Goal: Information Seeking & Learning: Learn about a topic

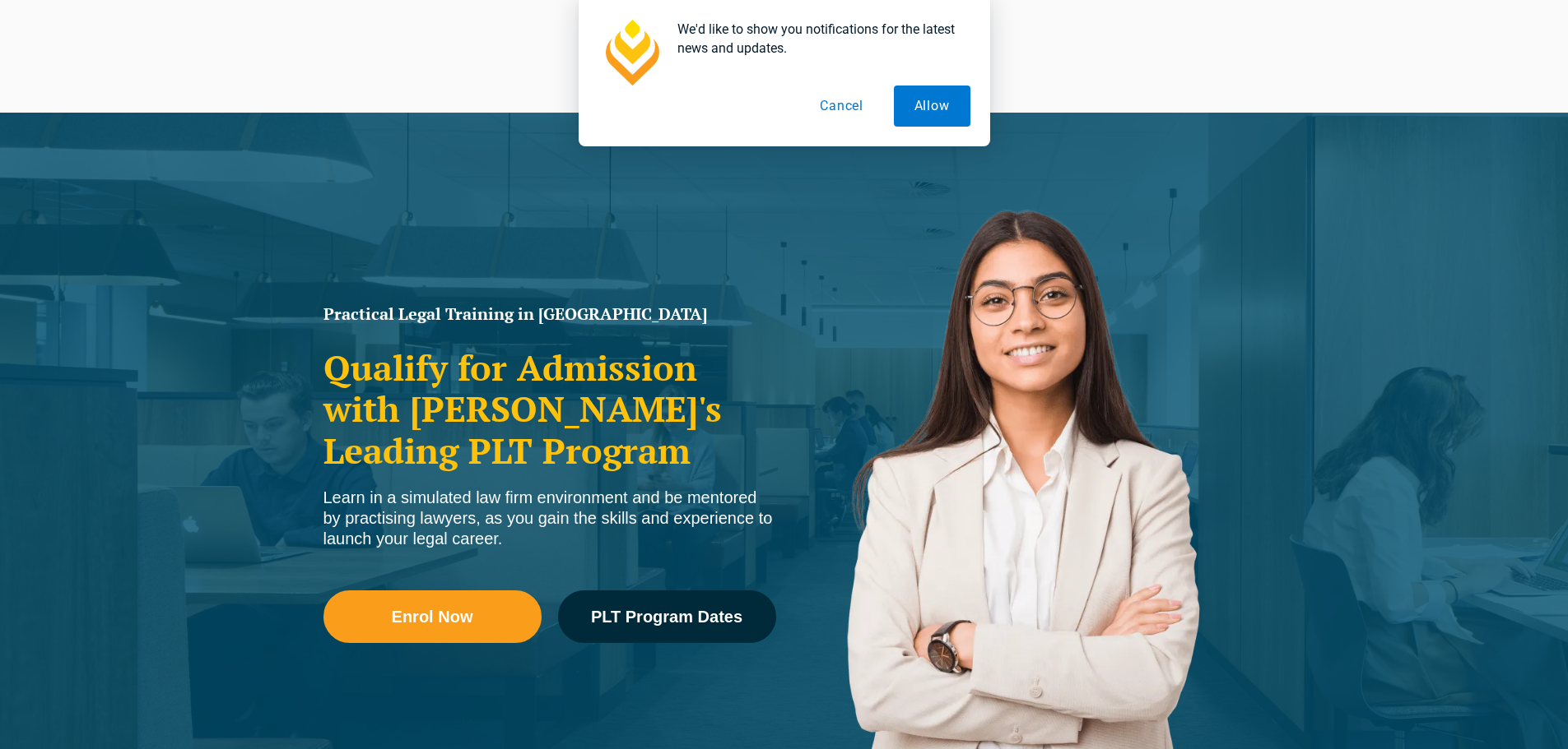
click at [847, 112] on button "Cancel" at bounding box center [841, 105] width 84 height 41
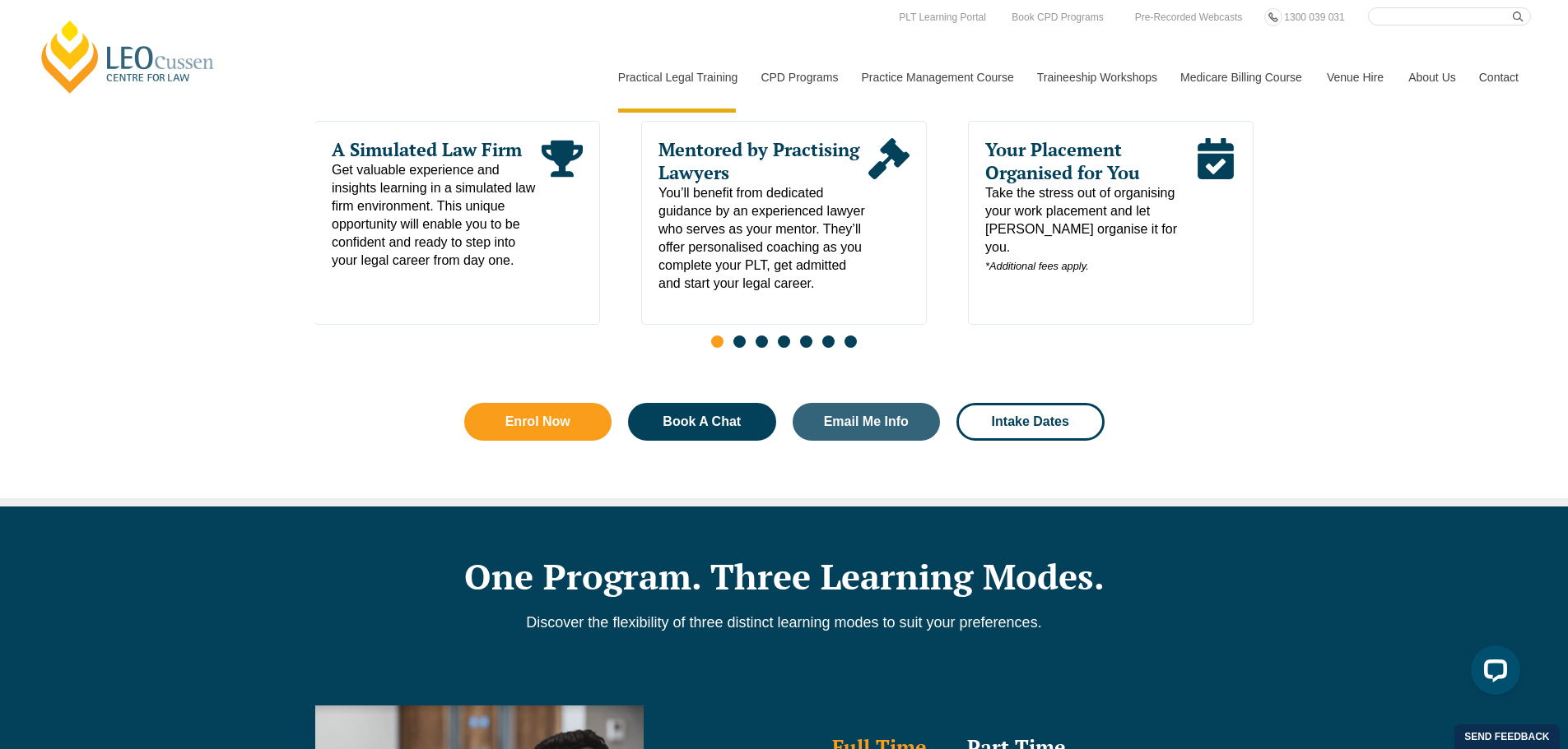
click at [877, 346] on div "Slides" at bounding box center [784, 343] width 938 height 19
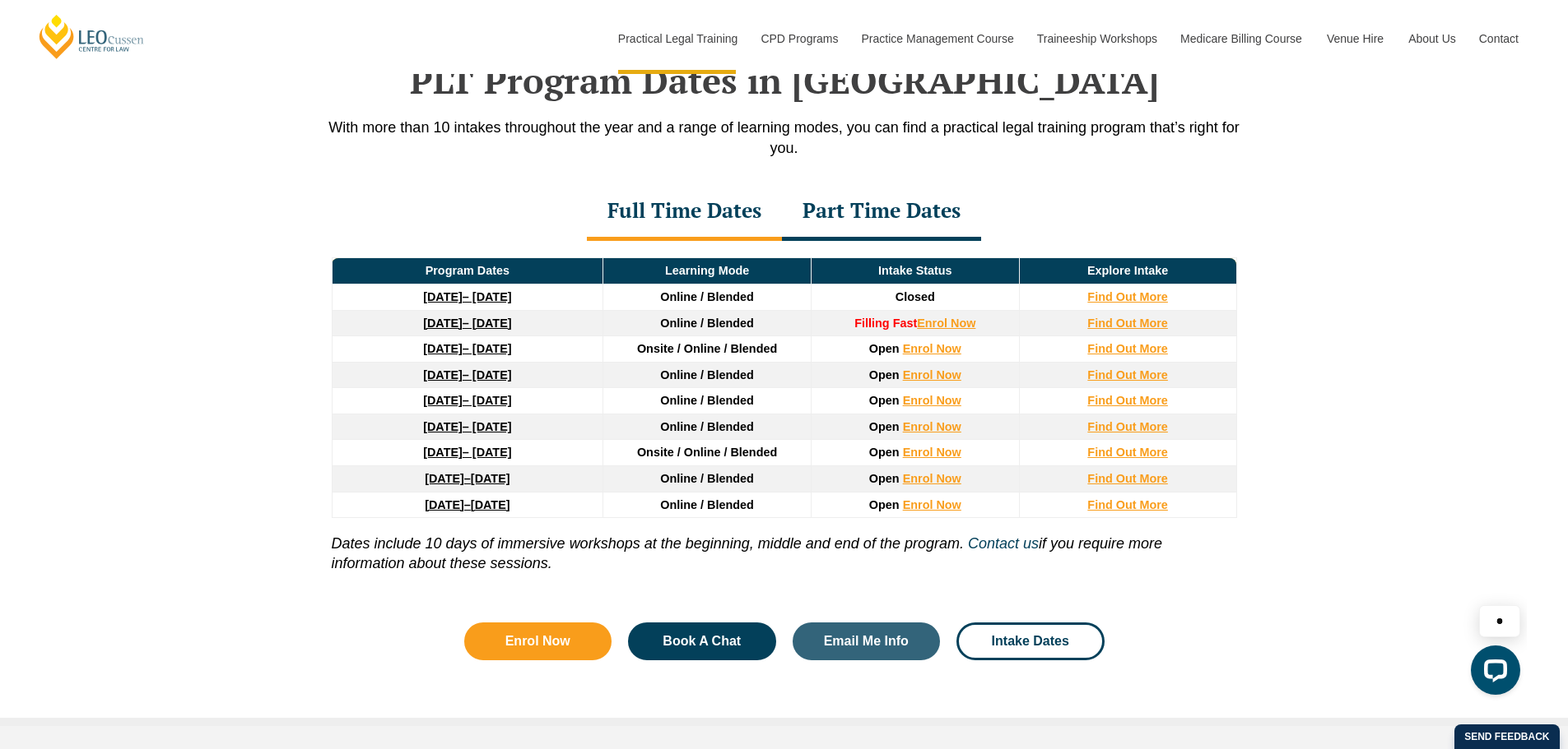
scroll to position [2139, 0]
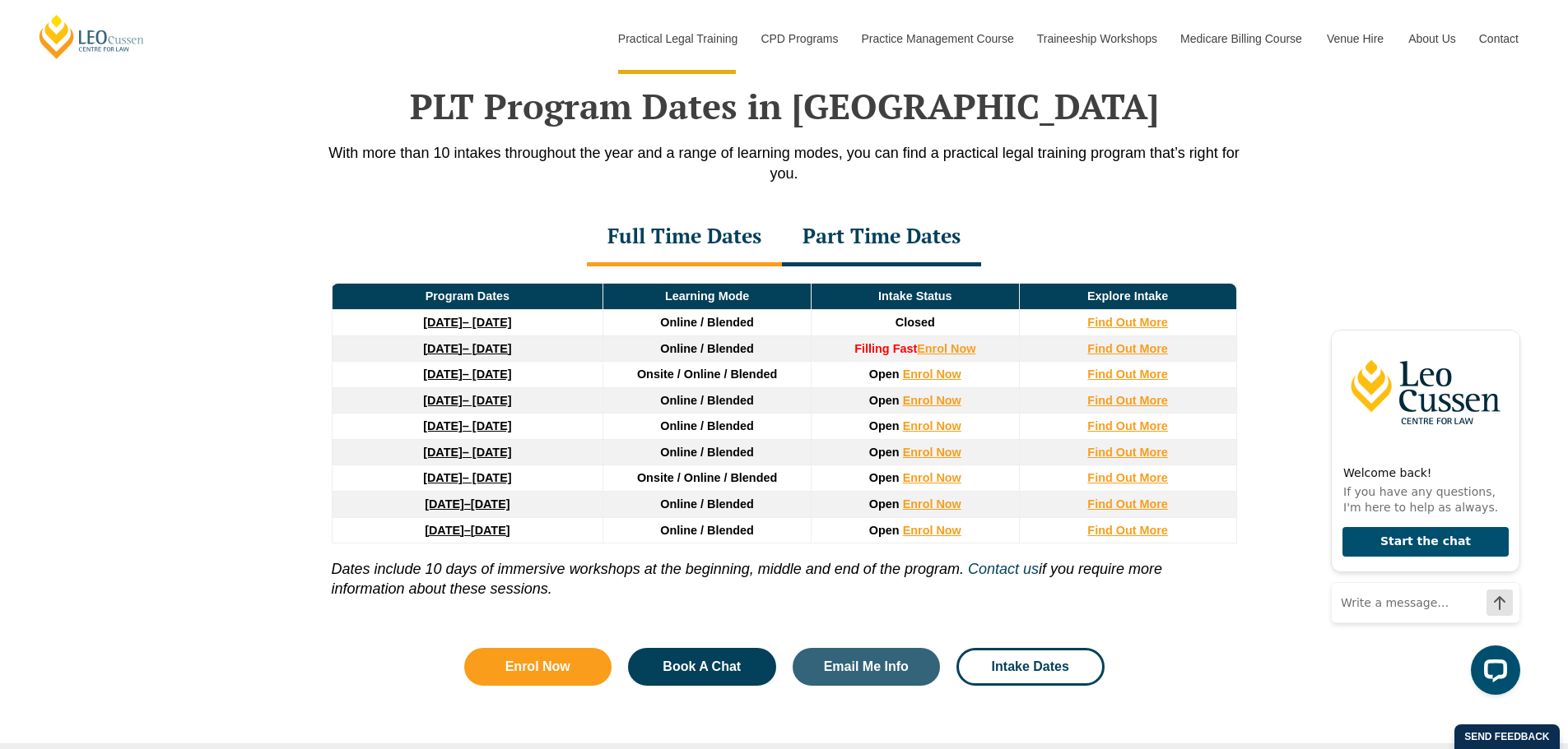
click at [873, 236] on div "Part Time Dates" at bounding box center [881, 237] width 199 height 58
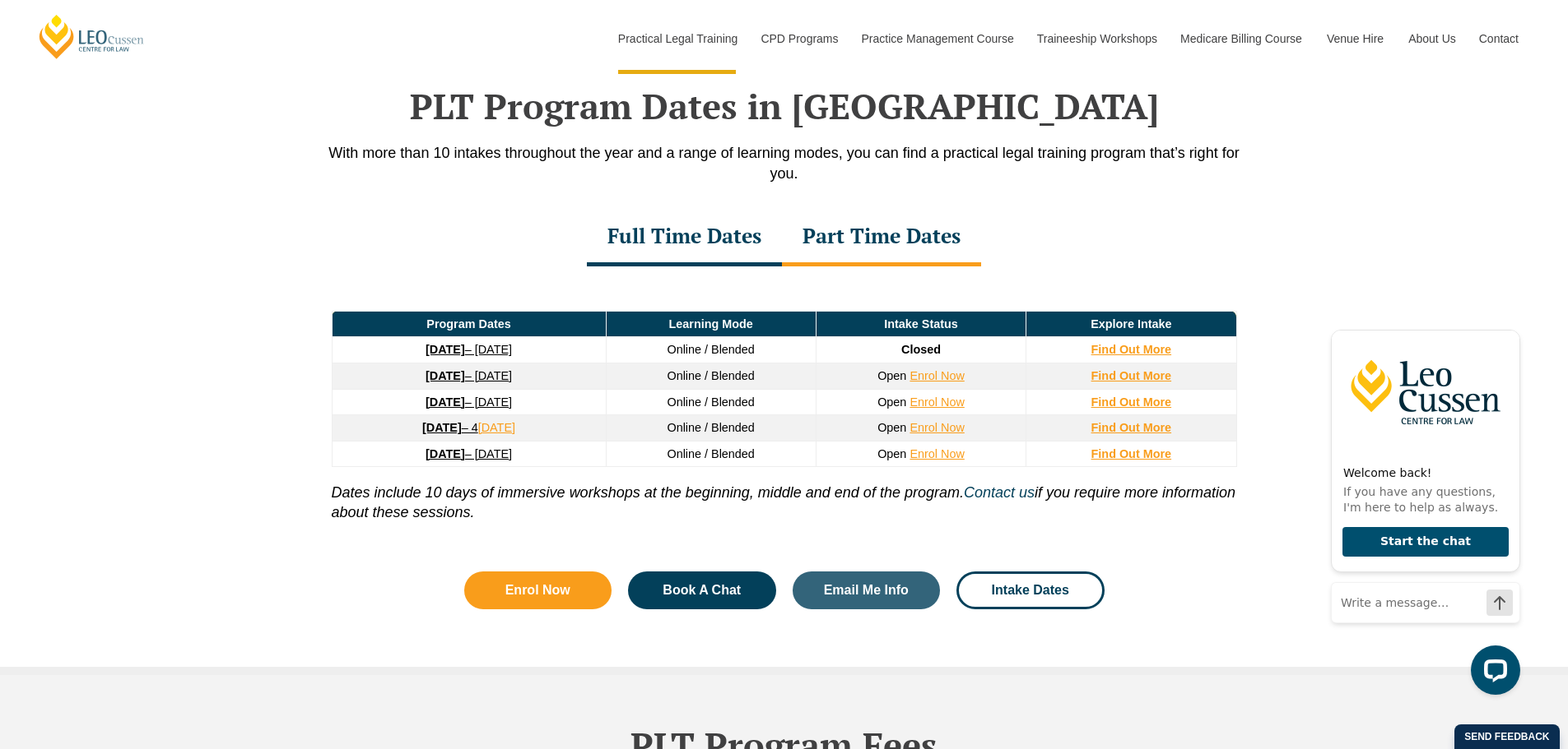
click at [694, 242] on div "Full Time Dates" at bounding box center [684, 237] width 195 height 58
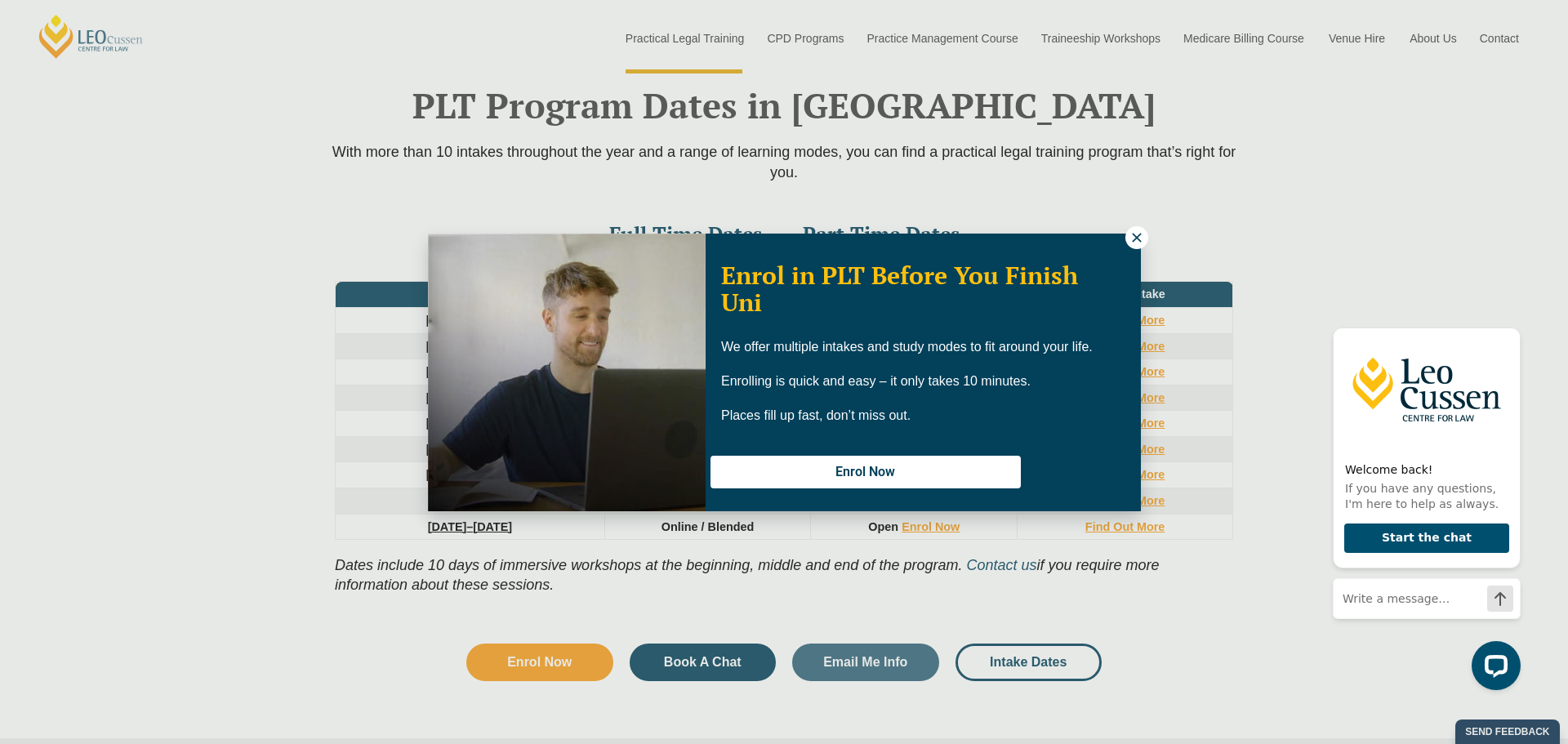
click at [1132, 235] on icon at bounding box center [1136, 238] width 15 height 15
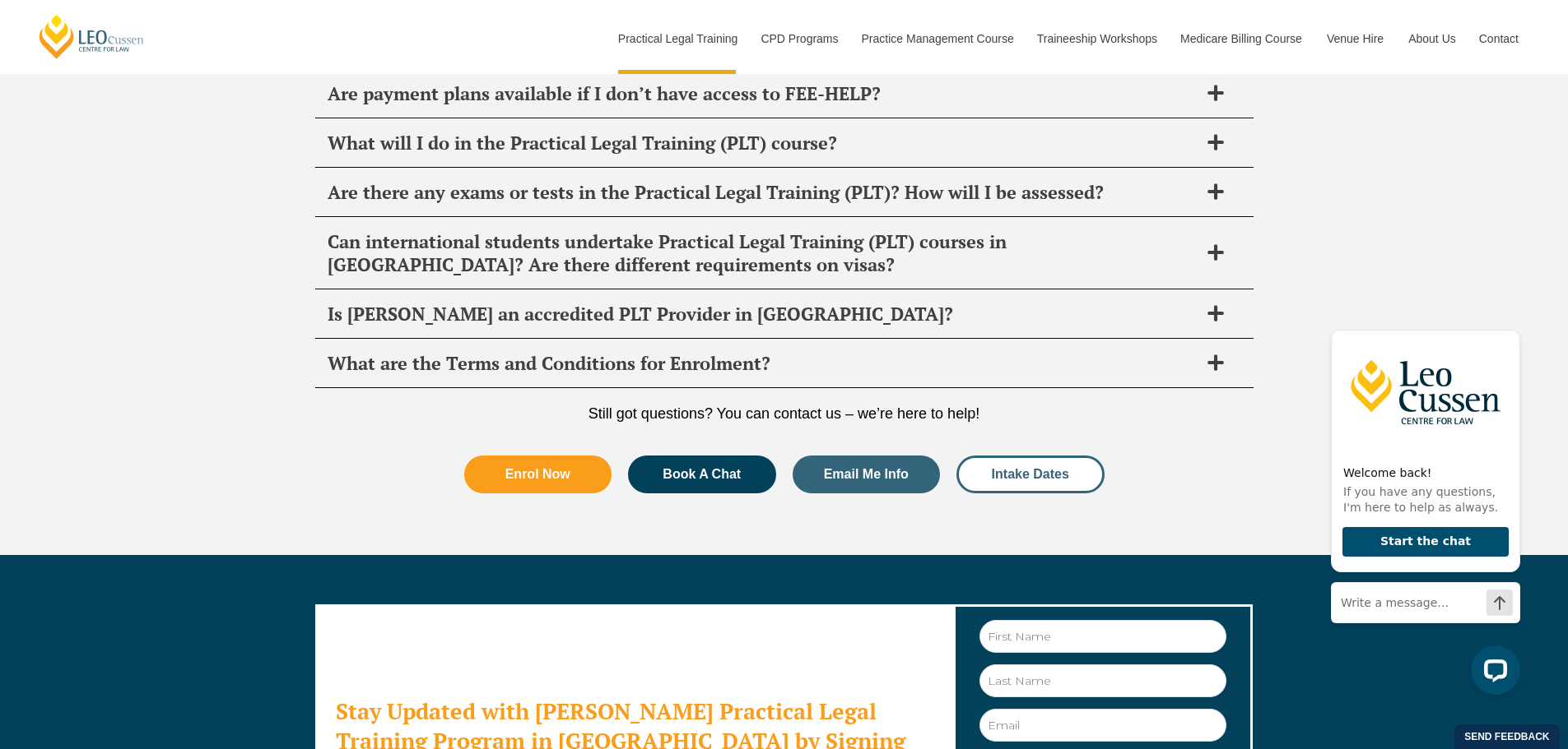
scroll to position [8977, 0]
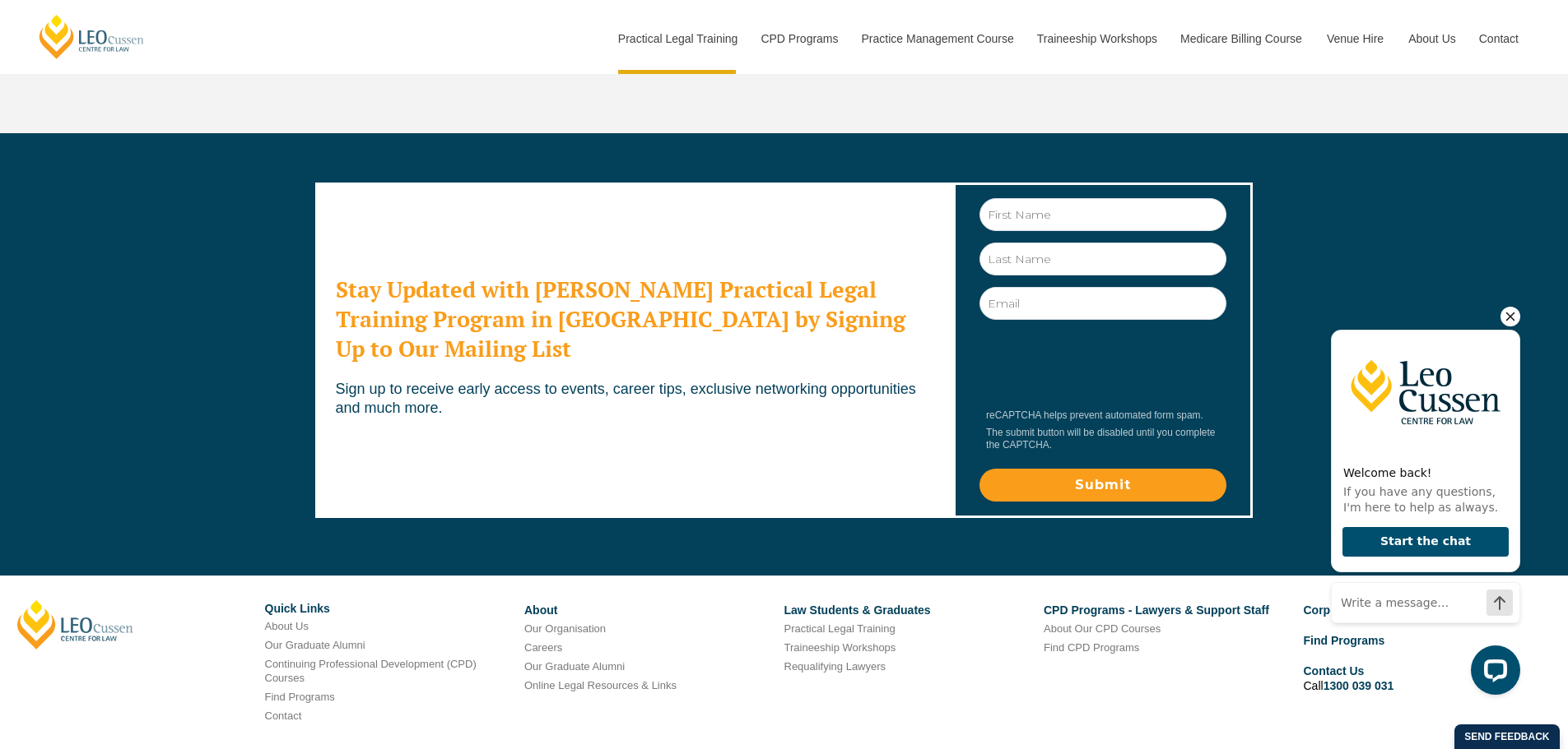
click at [1499, 320] on div "Welcome back! If you have any questions, I'm here to help as always. Start the …" at bounding box center [1425, 473] width 189 height 333
click at [1510, 312] on icon "Hide greeting" at bounding box center [1510, 317] width 20 height 20
